Goal: Transaction & Acquisition: Book appointment/travel/reservation

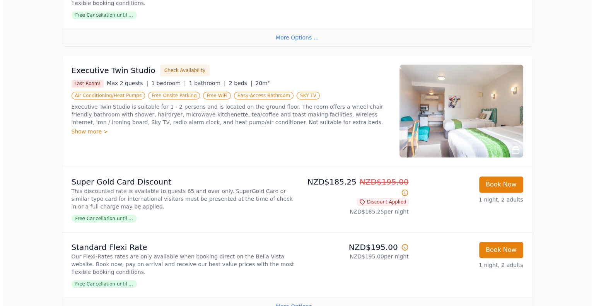
scroll to position [619, 0]
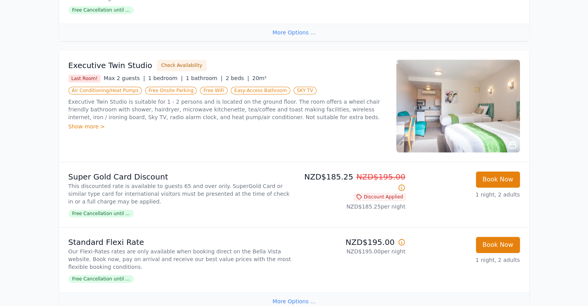
click at [205, 133] on div "Executive Twin Studio Check Availability Last Room! Max 2 guests | 1 bedroom | …" at bounding box center [227, 106] width 319 height 93
click at [87, 123] on div "Show more >" at bounding box center [227, 127] width 319 height 8
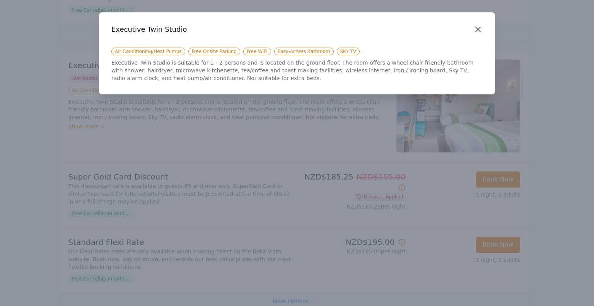
drag, startPoint x: 481, startPoint y: 29, endPoint x: 477, endPoint y: 31, distance: 4.3
click at [481, 30] on icon "button" at bounding box center [477, 29] width 9 height 9
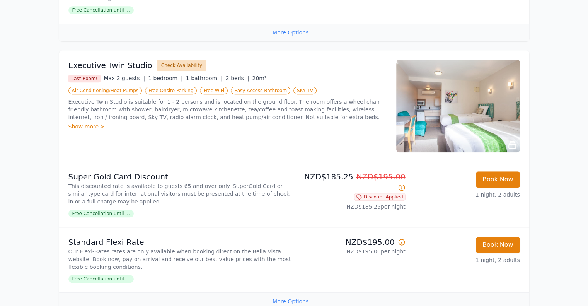
click at [176, 64] on button "Check Availability" at bounding box center [181, 66] width 49 height 12
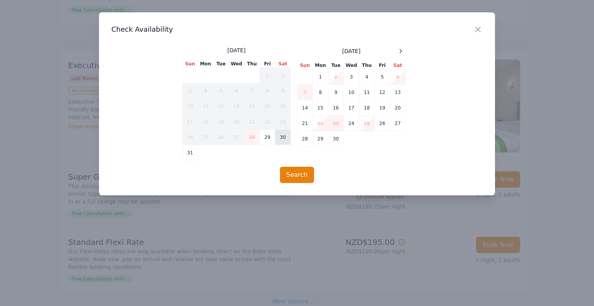
click at [280, 140] on td "30" at bounding box center [282, 137] width 15 height 15
click at [190, 153] on td "31" at bounding box center [189, 152] width 15 height 15
click at [302, 175] on button "Search" at bounding box center [297, 175] width 34 height 16
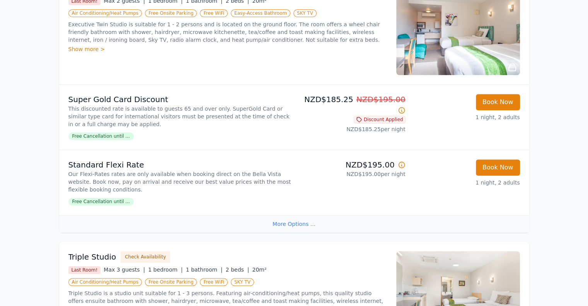
scroll to position [657, 0]
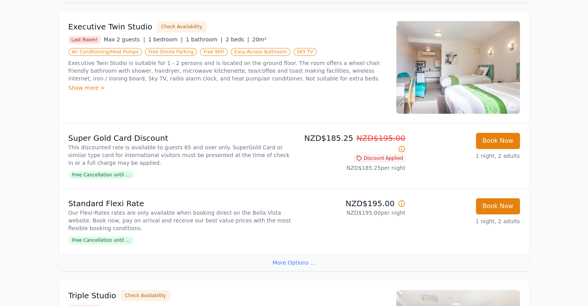
click at [83, 88] on div "Show more >" at bounding box center [227, 88] width 319 height 8
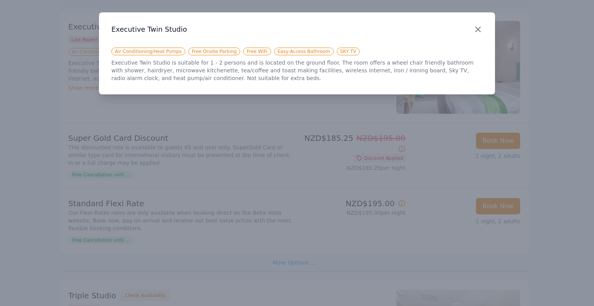
click at [480, 32] on icon "button" at bounding box center [478, 29] width 5 height 5
